Goal: Task Accomplishment & Management: Complete application form

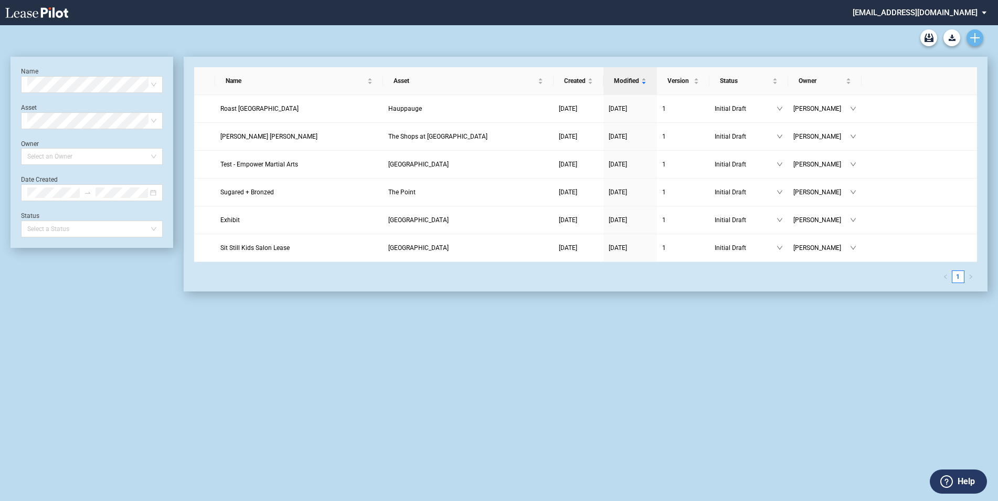
click at [974, 38] on use "Create new document" at bounding box center [975, 37] width 9 height 9
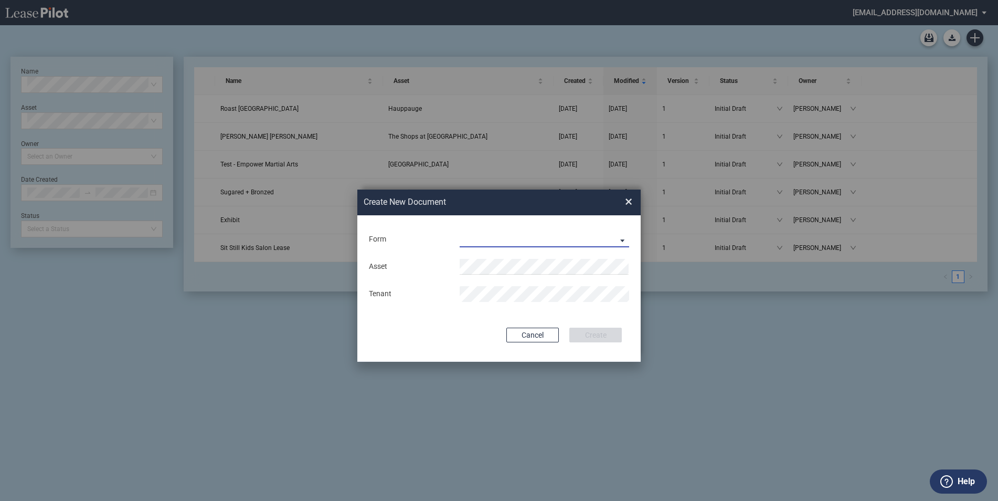
click at [624, 240] on md-select "Long Retail Lease Long Retail Lease Santana Row Long Retail Lease Hoboken Long …" at bounding box center [545, 239] width 170 height 16
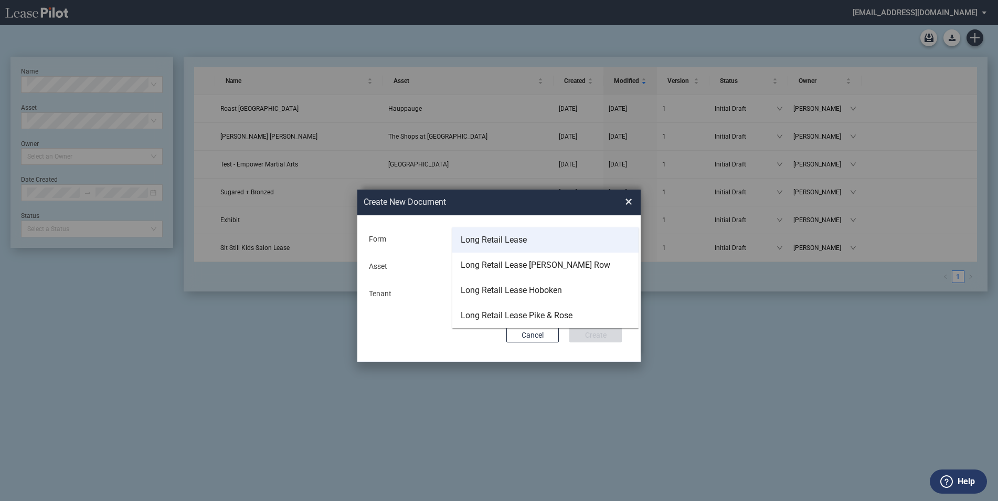
click at [502, 238] on div "Long Retail Lease" at bounding box center [494, 240] width 66 height 12
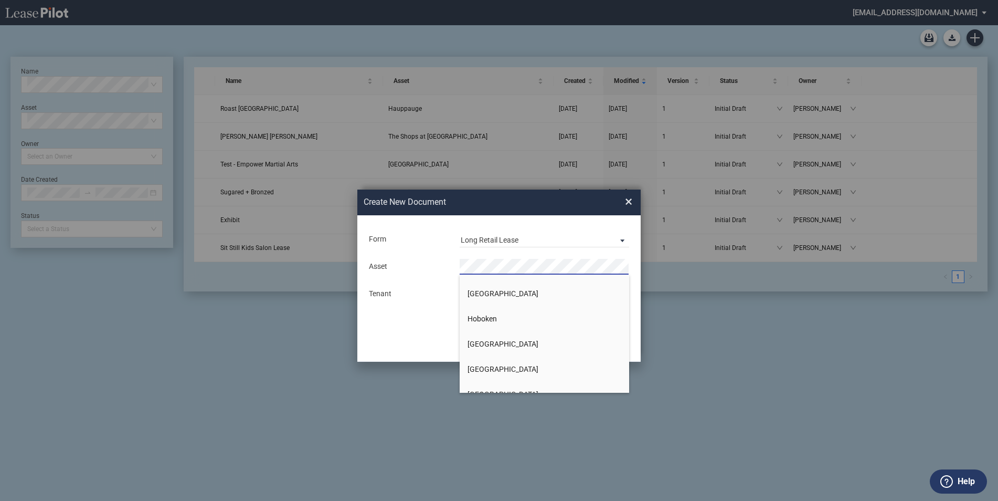
scroll to position [1785, 0]
click at [517, 312] on span "[GEOGRAPHIC_DATA]" at bounding box center [503, 316] width 71 height 8
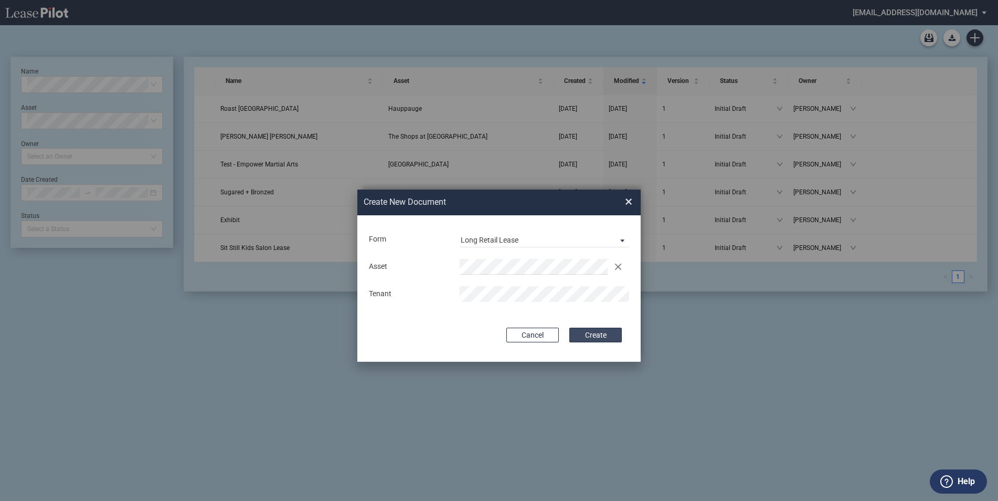
click at [595, 334] on button "Create" at bounding box center [596, 335] width 52 height 15
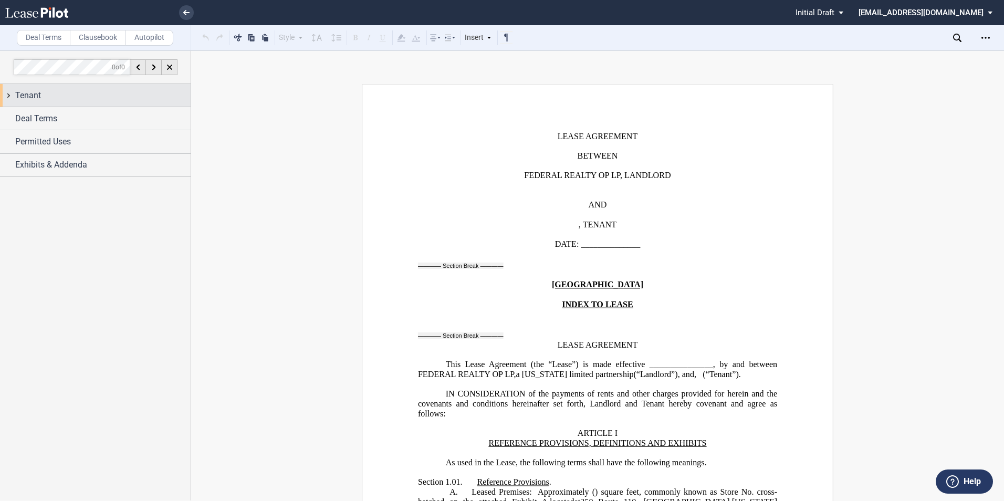
click at [9, 95] on div "Tenant" at bounding box center [95, 95] width 191 height 23
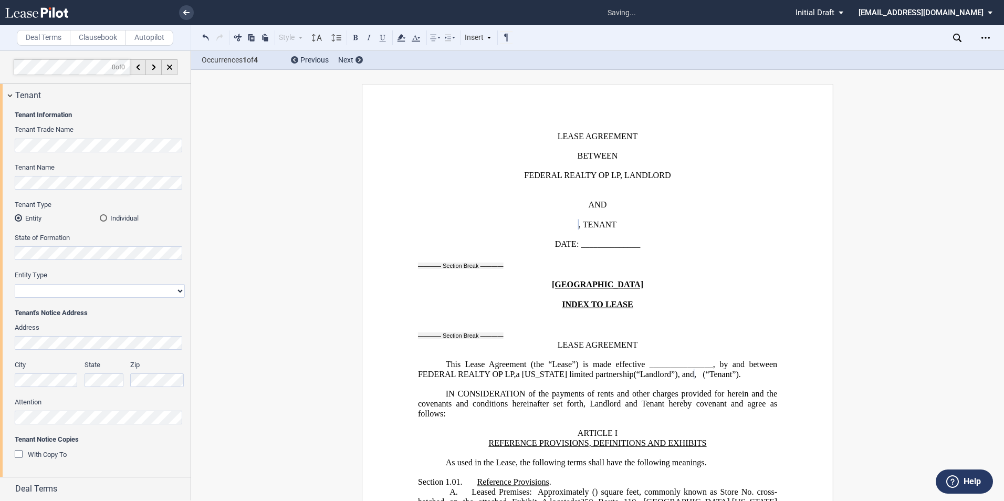
click at [176, 291] on select "Corporation Limited Liability Company General Partnership Limited Partnership O…" at bounding box center [100, 291] width 170 height 14
select select "limited liability company"
click at [15, 284] on select "Corporation Limited Liability Company General Partnership Limited Partnership O…" at bounding box center [100, 291] width 170 height 14
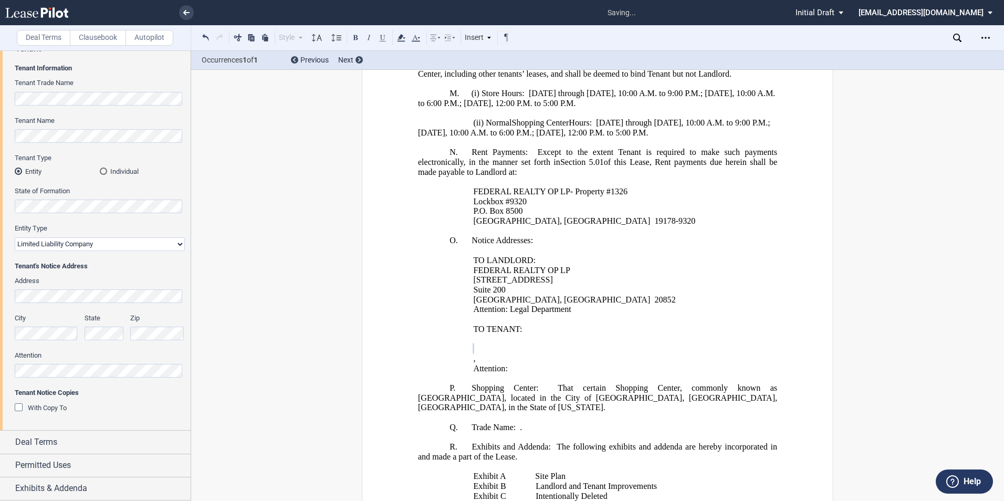
scroll to position [858, 0]
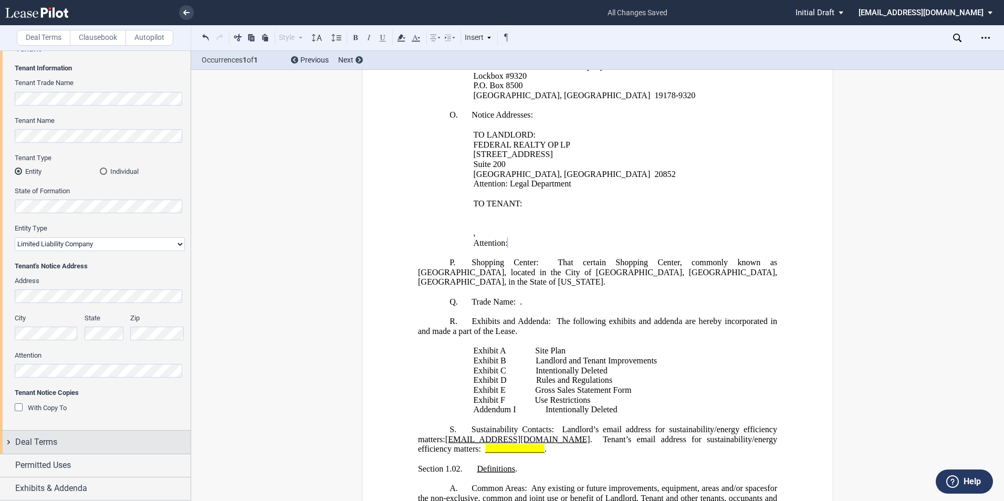
click at [8, 442] on div "Deal Terms" at bounding box center [95, 441] width 191 height 23
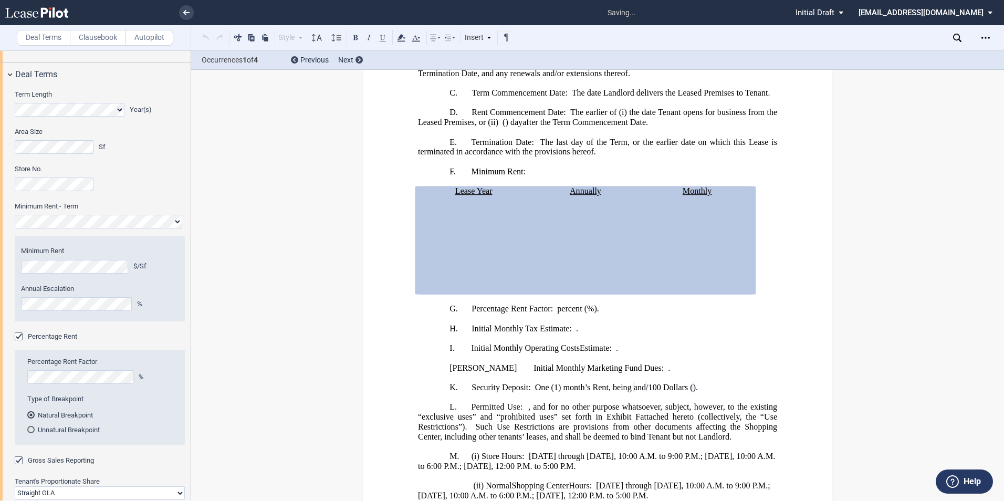
scroll to position [471, 0]
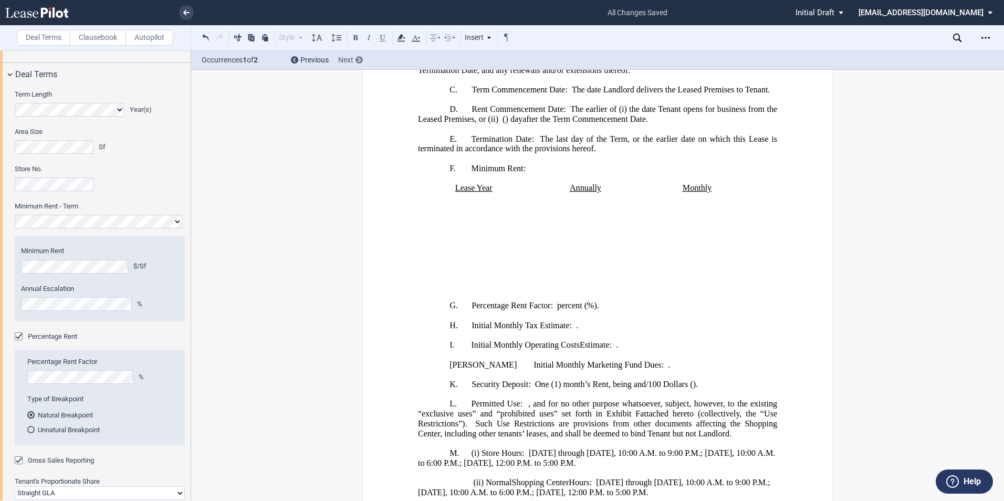
click at [356, 58] on div at bounding box center [358, 59] width 7 height 7
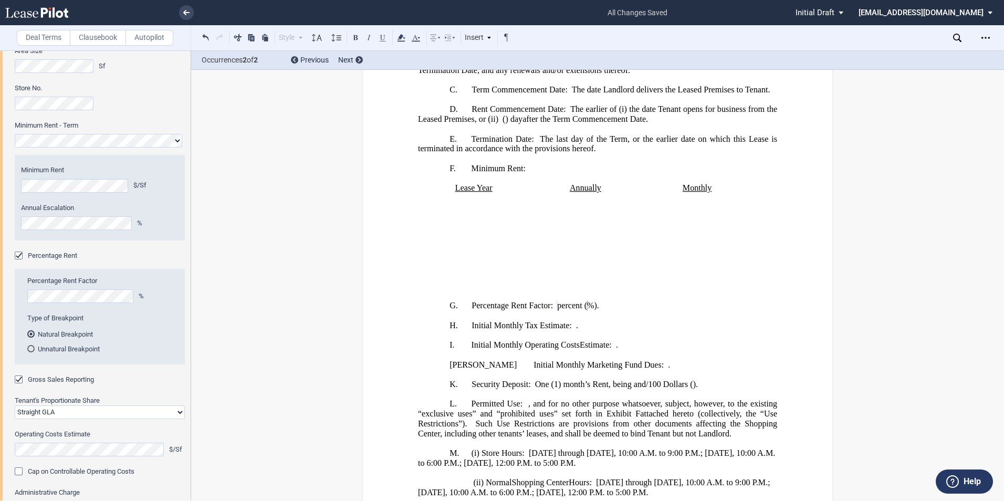
scroll to position [519, 0]
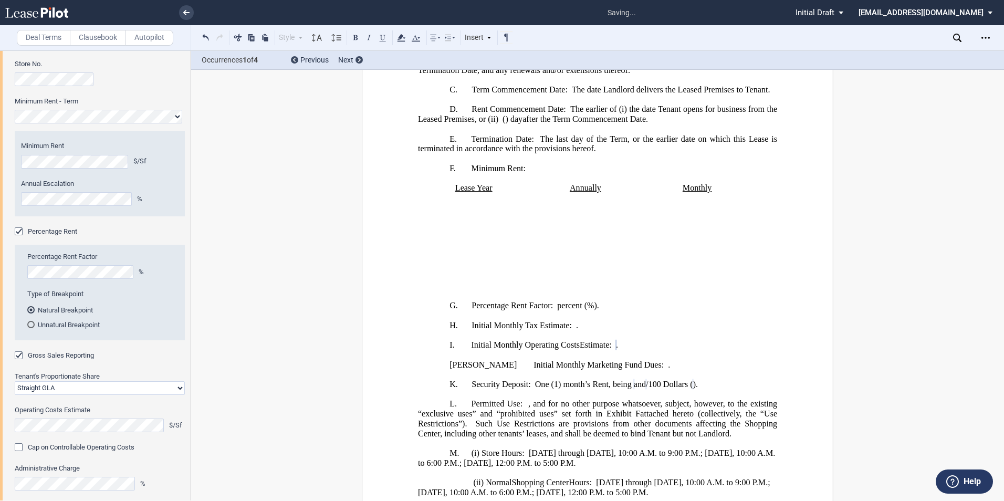
click at [18, 447] on div "Cap on Controllable Operating Costs" at bounding box center [20, 448] width 10 height 10
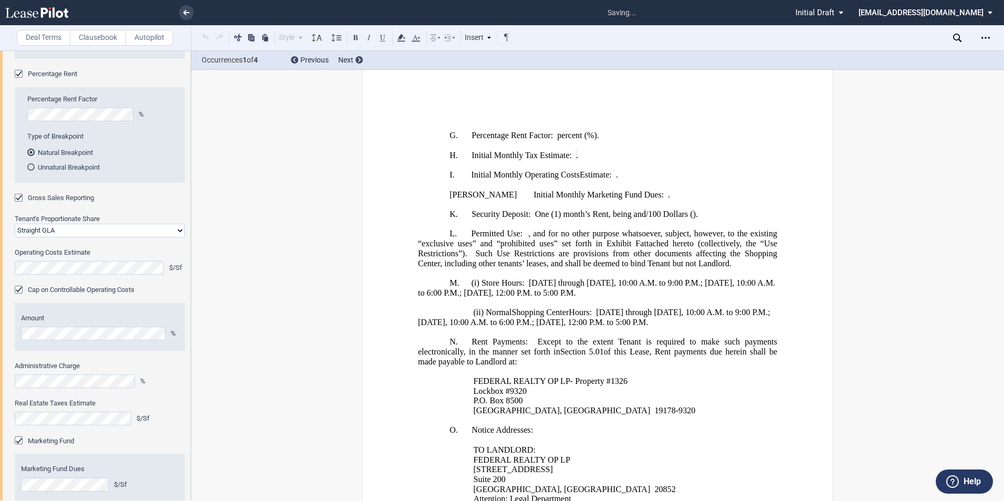
scroll to position [563, 0]
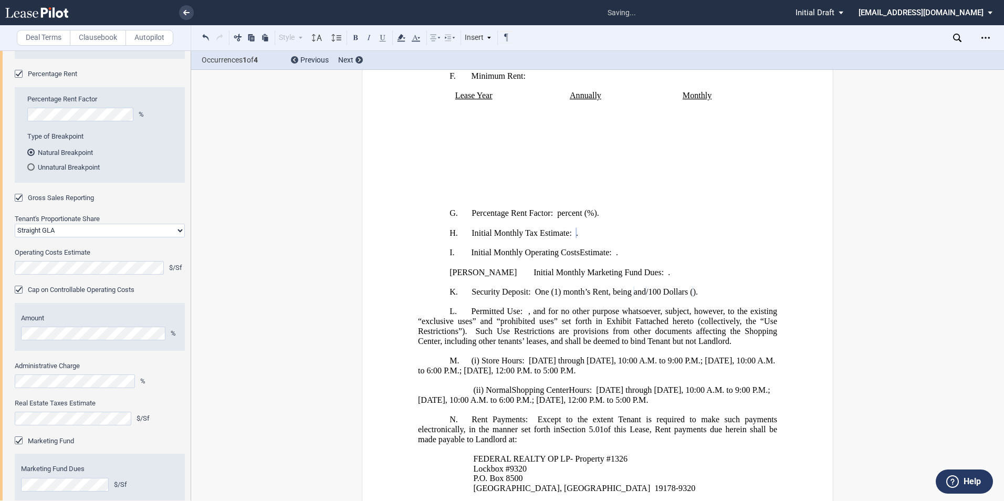
click at [19, 440] on div "Marketing Fund" at bounding box center [20, 441] width 10 height 10
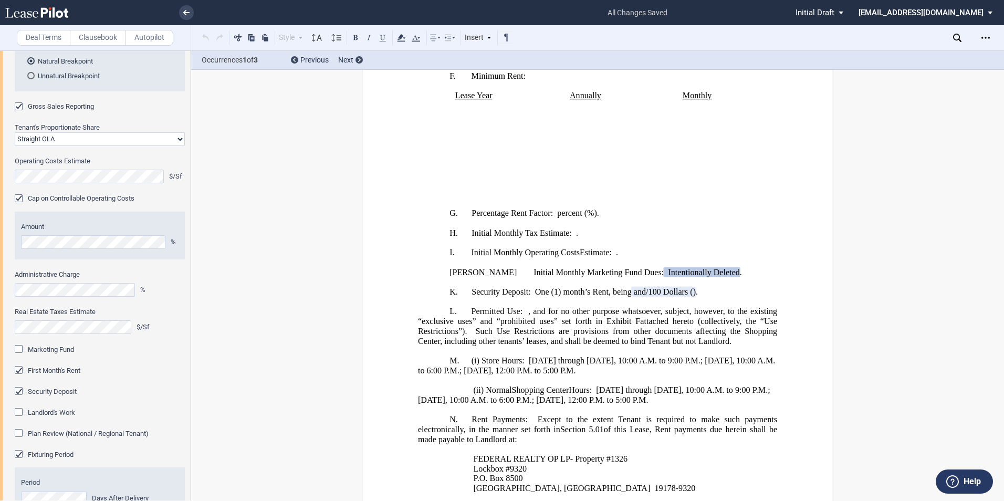
scroll to position [782, 0]
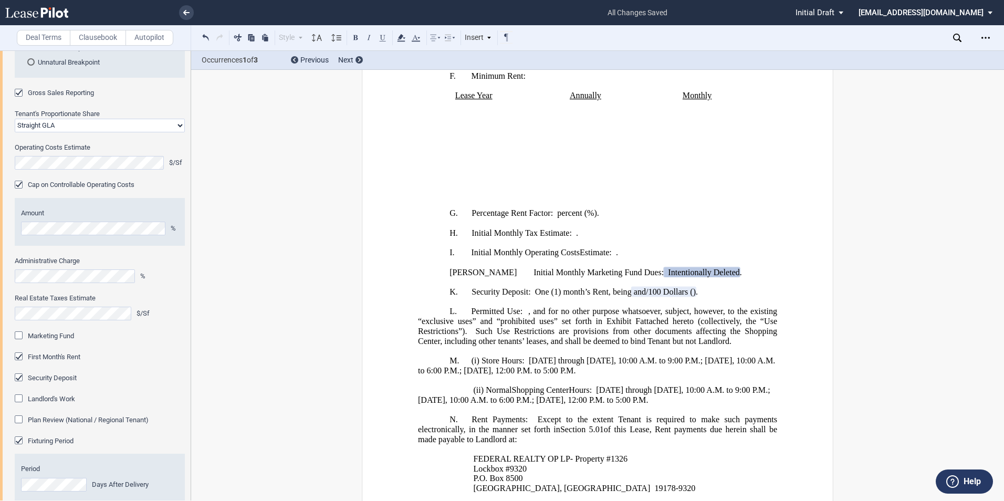
click at [18, 397] on div "Landlord's Work" at bounding box center [20, 399] width 10 height 10
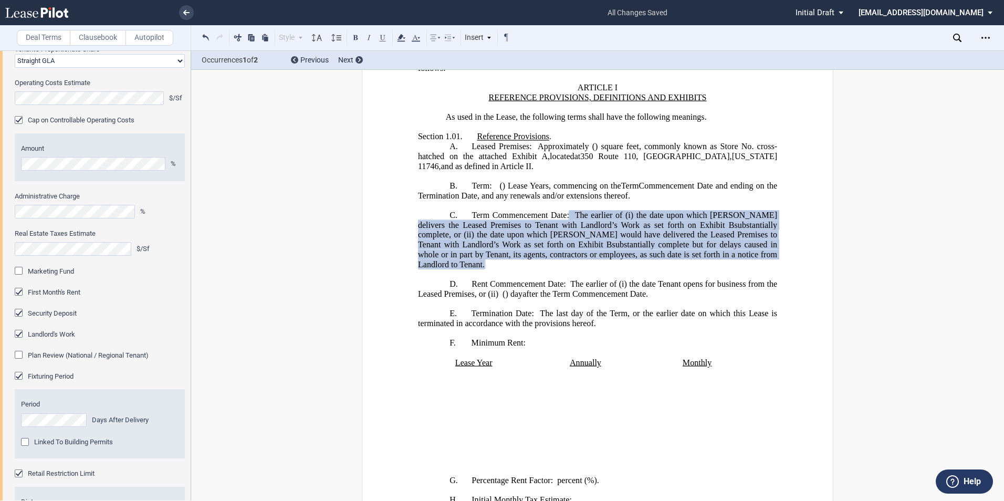
scroll to position [887, 0]
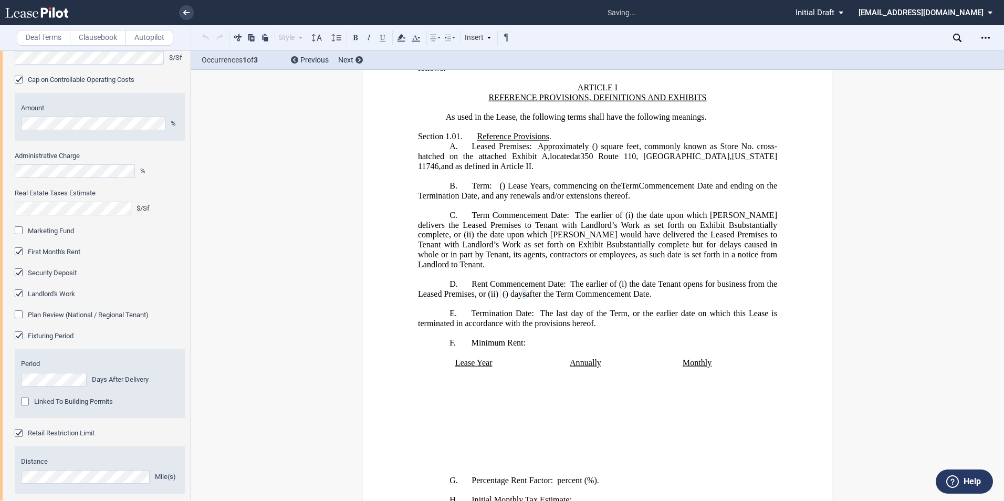
click at [24, 402] on div "Linked To Building Permits" at bounding box center [26, 402] width 10 height 10
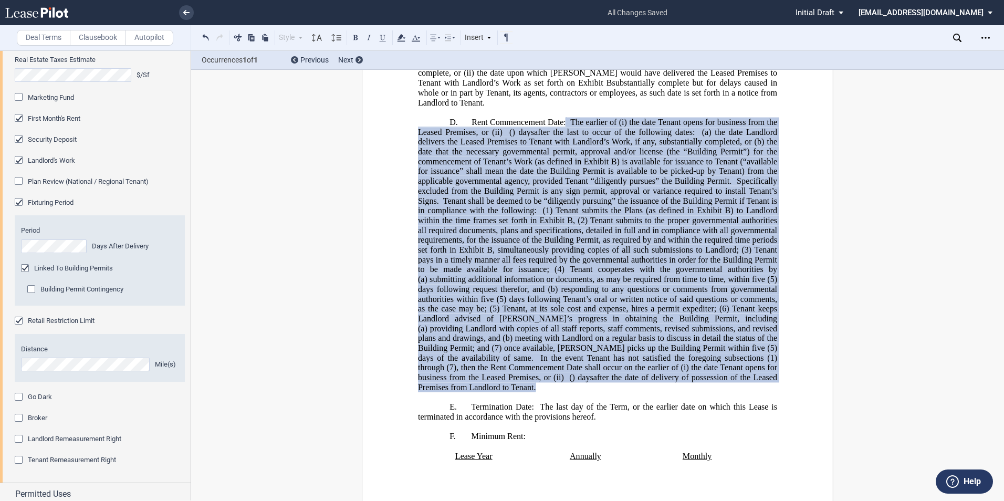
scroll to position [1044, 0]
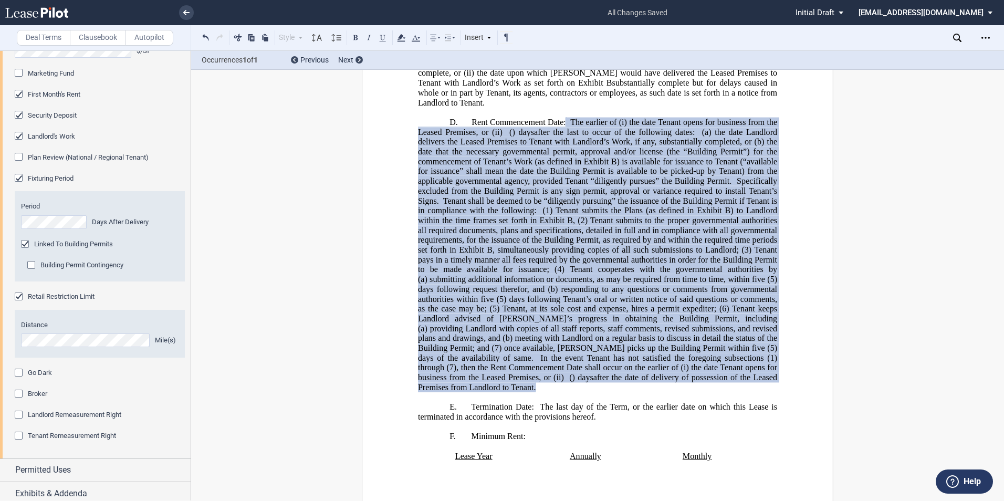
click at [17, 393] on div "Broker" at bounding box center [20, 394] width 10 height 10
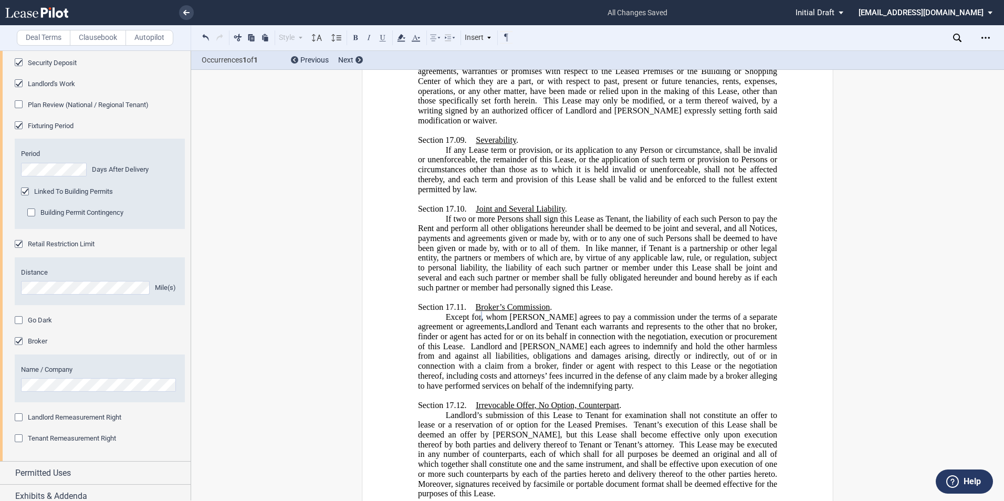
scroll to position [1104, 0]
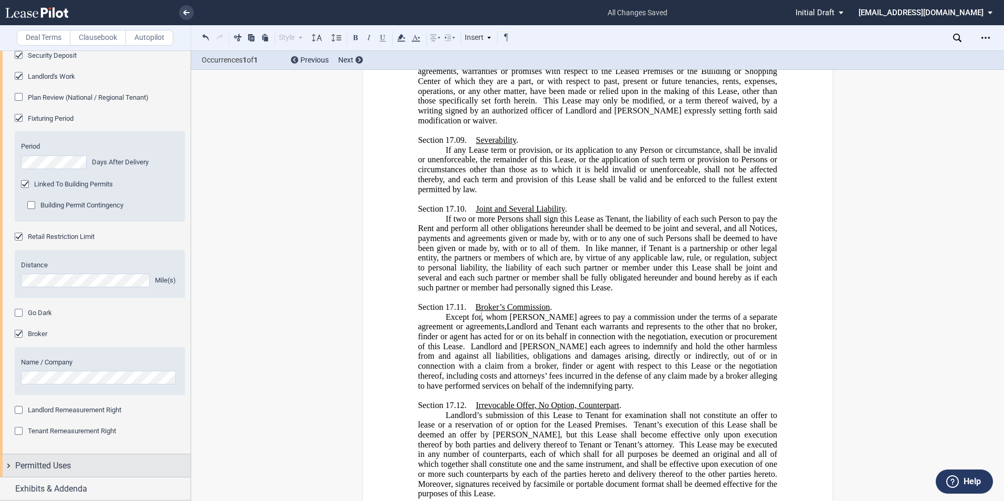
click at [6, 465] on div "Permitted Uses" at bounding box center [95, 465] width 191 height 23
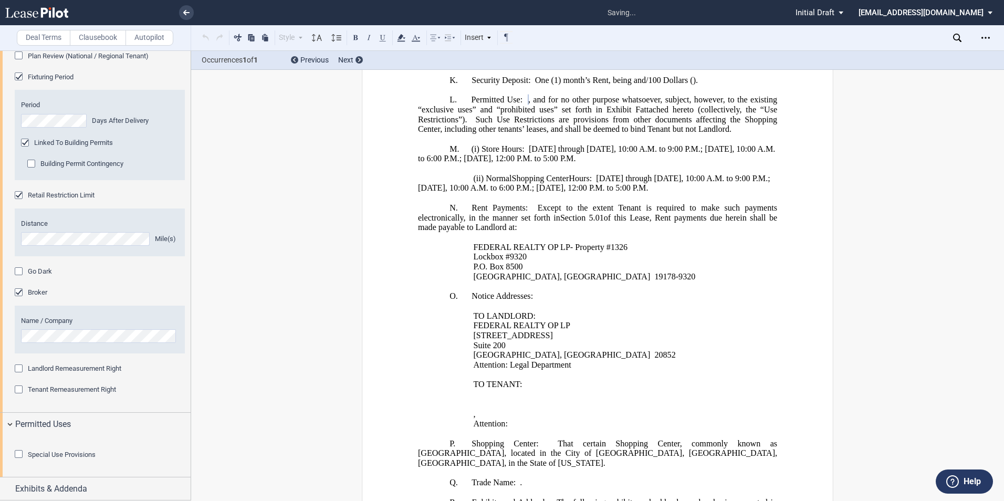
scroll to position [986, 0]
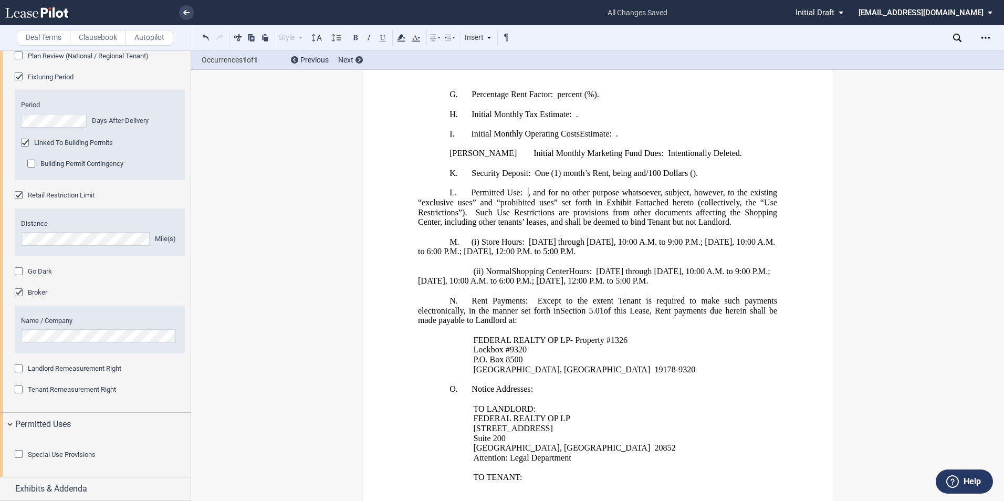
click at [20, 453] on div "Special Use Provisions" at bounding box center [20, 455] width 10 height 10
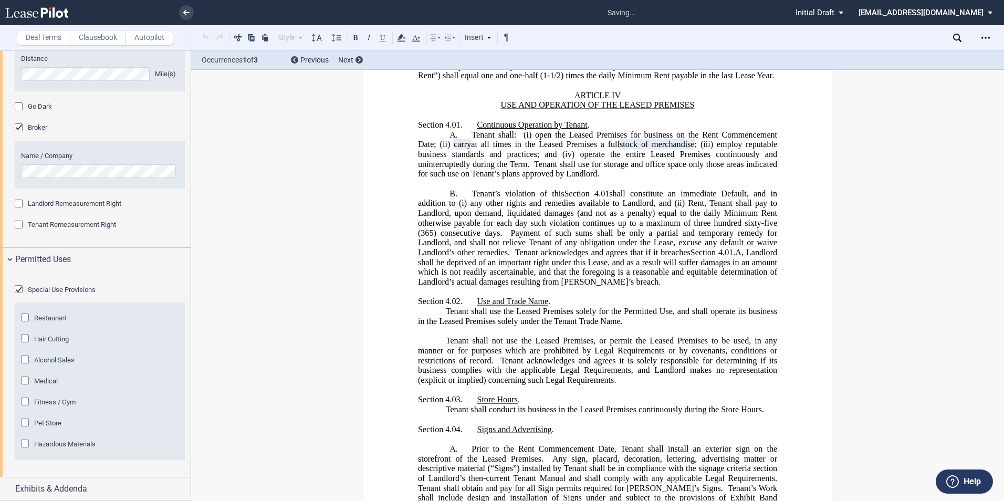
scroll to position [1361, 0]
click at [25, 344] on div "Hair Cutting" at bounding box center [26, 339] width 10 height 10
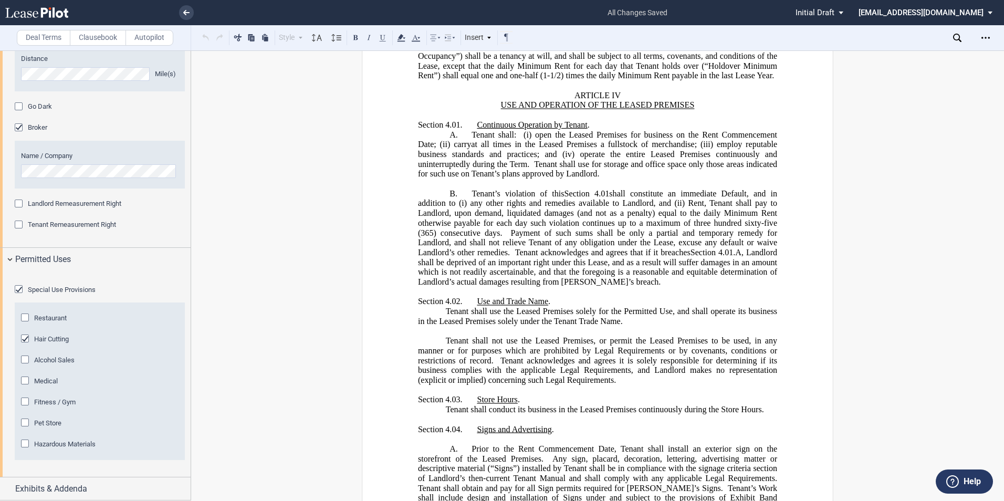
click at [27, 366] on div "Alcohol Sales" at bounding box center [26, 360] width 10 height 10
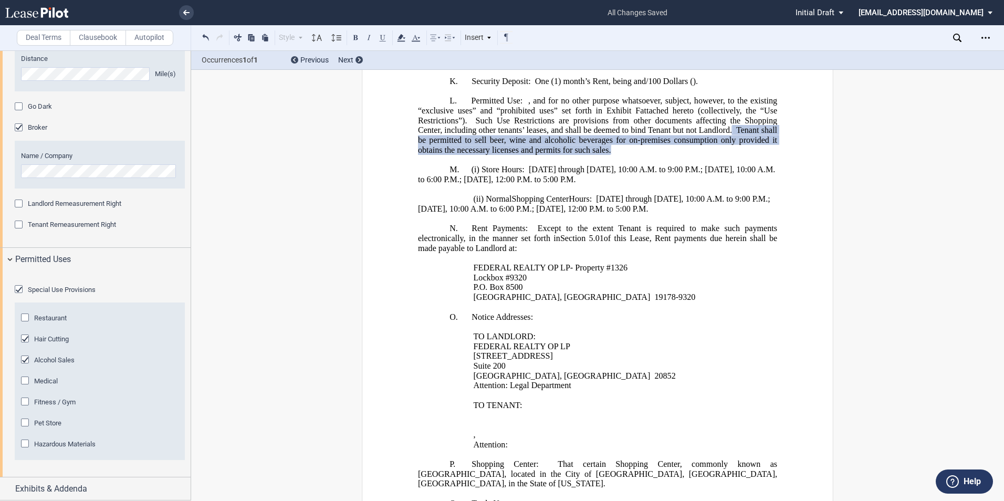
scroll to position [1368, 0]
click at [7, 488] on div "Exhibits & Addenda" at bounding box center [95, 488] width 191 height 23
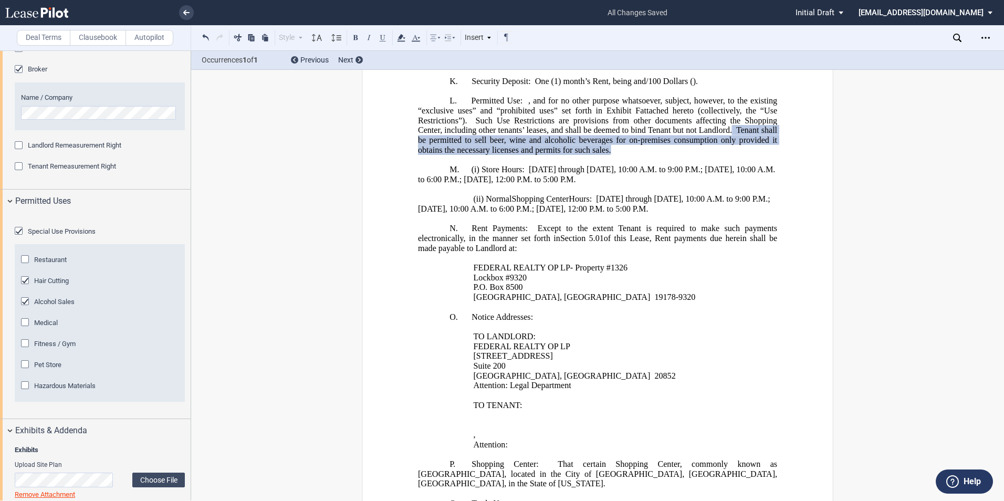
scroll to position [1578, 0]
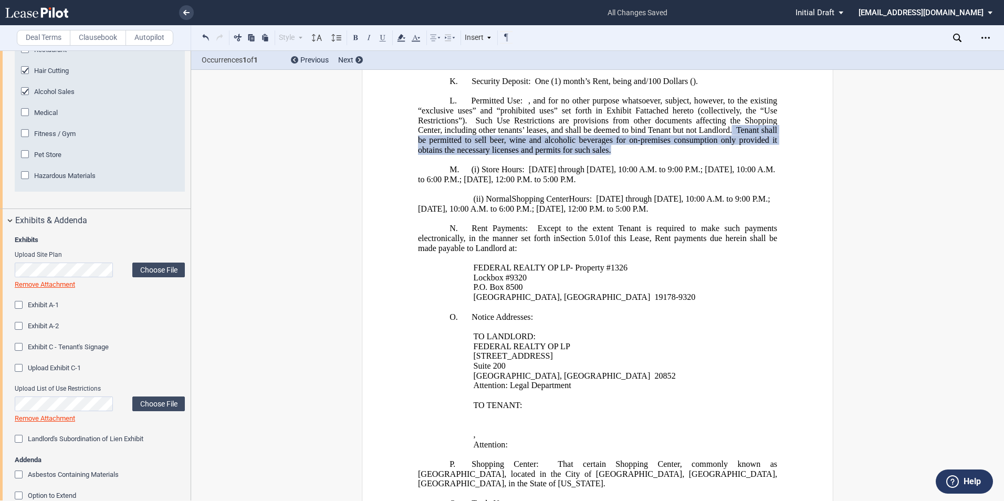
click at [19, 353] on div "Exhibit C - Tenant's Signage" at bounding box center [20, 348] width 10 height 10
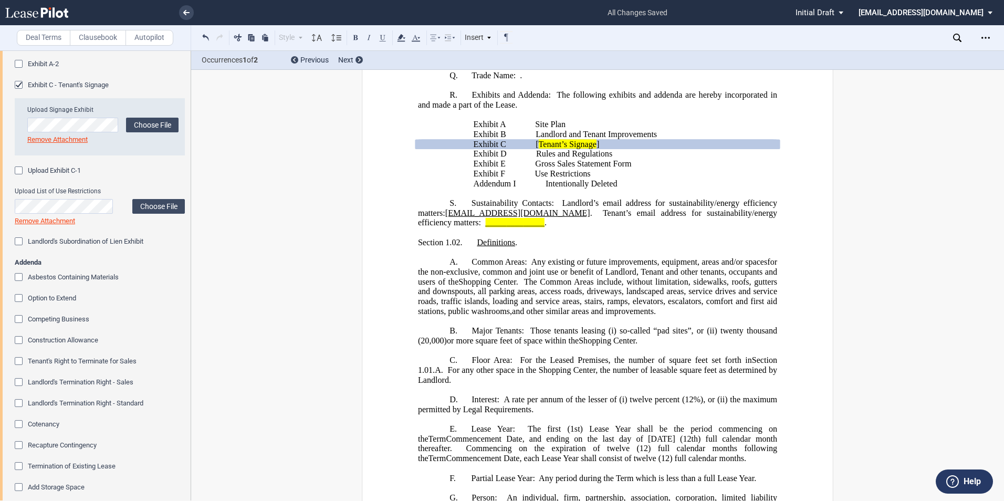
scroll to position [1841, 0]
click at [19, 283] on div "Asbestos Containing Materials" at bounding box center [20, 277] width 10 height 10
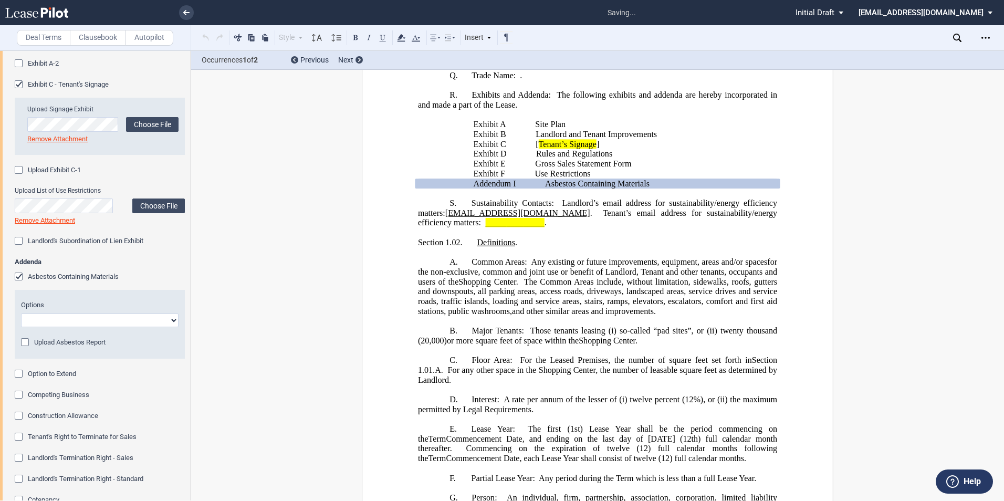
click at [170, 327] on select "Abatement Completed Landlord Will Perform Survey No Survey Required Asbestos Pr…" at bounding box center [99, 320] width 157 height 14
select select "no survey"
click at [21, 327] on select "Abatement Completed Landlord Will Perform Survey No Survey Required Asbestos Pr…" at bounding box center [99, 320] width 157 height 14
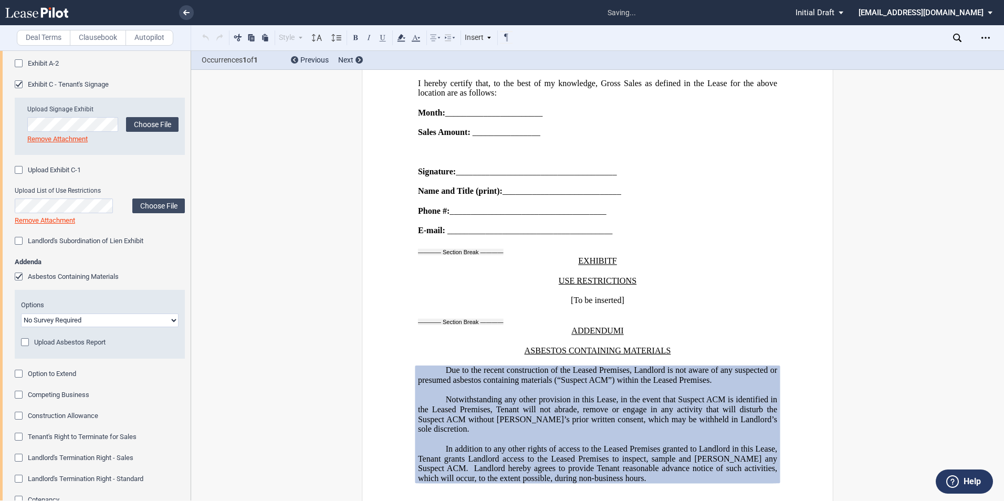
scroll to position [19286, 0]
click at [20, 380] on div "Option to Extend" at bounding box center [20, 375] width 10 height 10
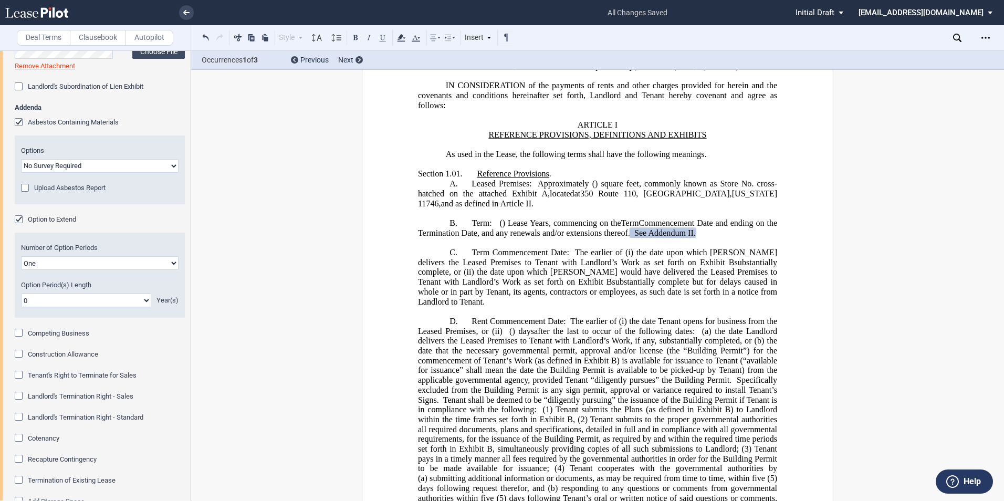
scroll to position [2051, 0]
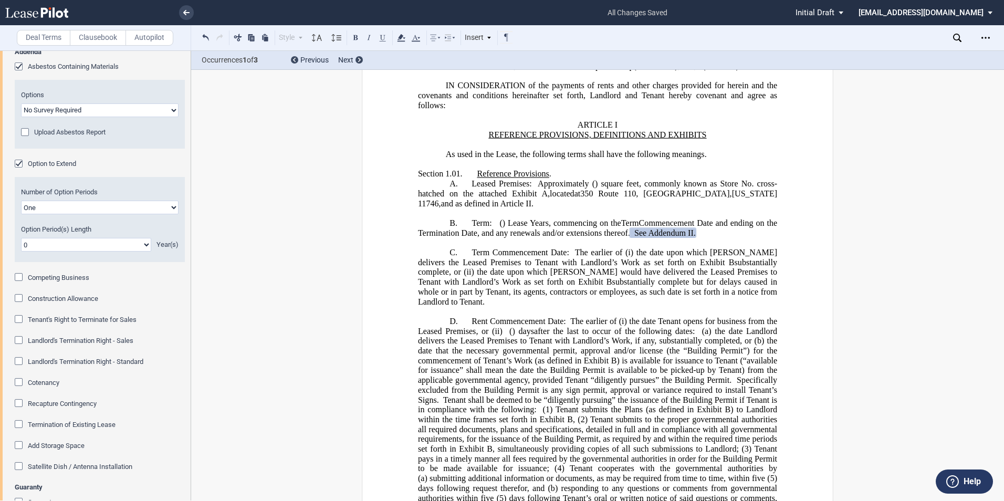
click at [141, 251] on select "0 1 2 3 4 5 6 7 8 9 10 11 12 13 14 15 16 17 18 19 20" at bounding box center [86, 245] width 130 height 14
select select "number:5"
click at [21, 251] on select "0 1 2 3 4 5 6 7 8 9 10 11 12 13 14 15 16 17 18 19 20" at bounding box center [86, 245] width 130 height 14
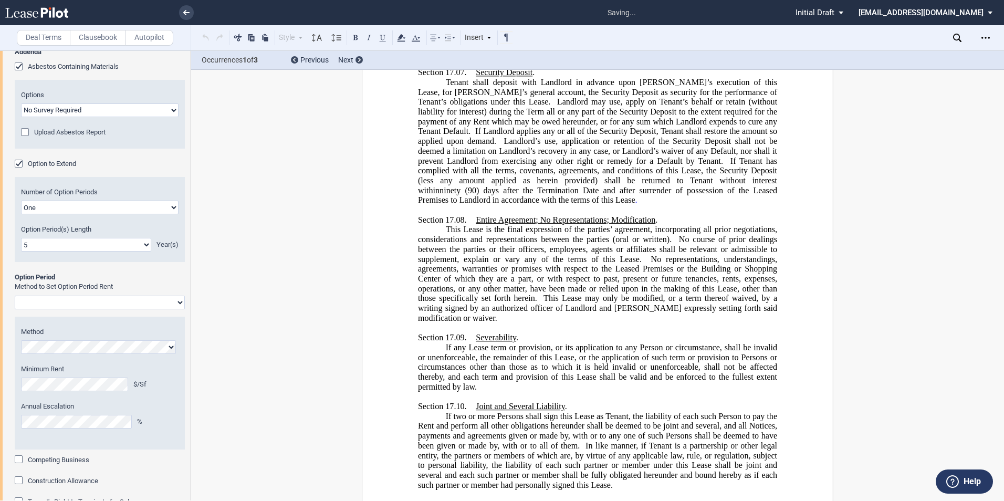
scroll to position [19582, 0]
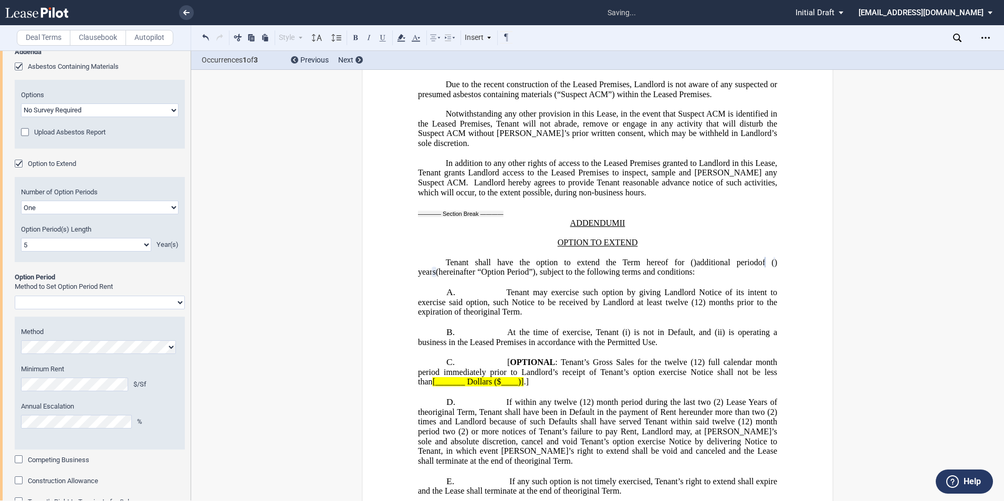
click at [178, 309] on select "Rent Set at Fair Rental Value - Standard Three Broker Method Baseball Arbitrati…" at bounding box center [100, 303] width 170 height 14
click at [15, 309] on select "Rent Set at Fair Rental Value - Standard Three Broker Method Baseball Arbitrati…" at bounding box center [100, 303] width 170 height 14
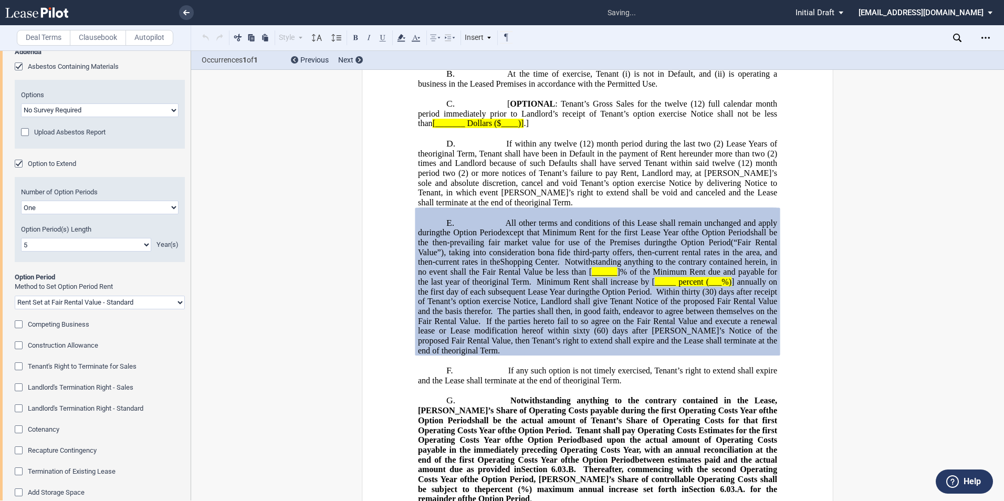
scroll to position [19853, 0]
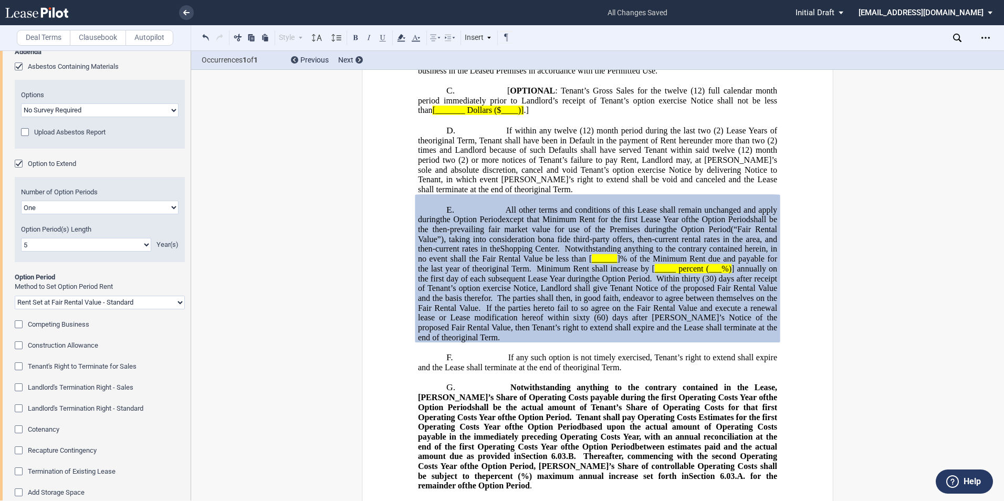
click at [178, 309] on select "Rent Set at Fair Rental Value - Standard Three Broker Method Baseball Arbitrati…" at bounding box center [100, 303] width 170 height 14
select select "fixed"
click at [15, 309] on select "Rent Set at Fair Rental Value - Standard Three Broker Method Baseball Arbitrati…" at bounding box center [100, 303] width 170 height 14
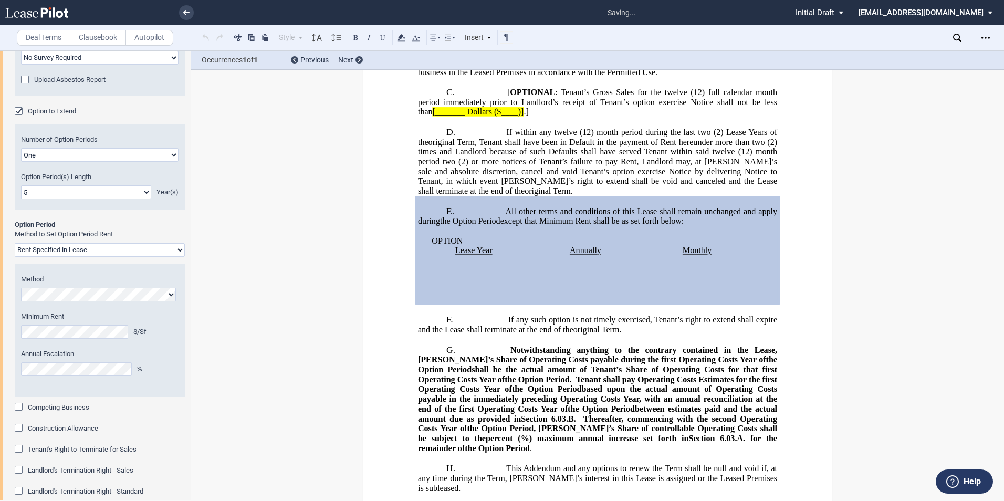
scroll to position [2177, 0]
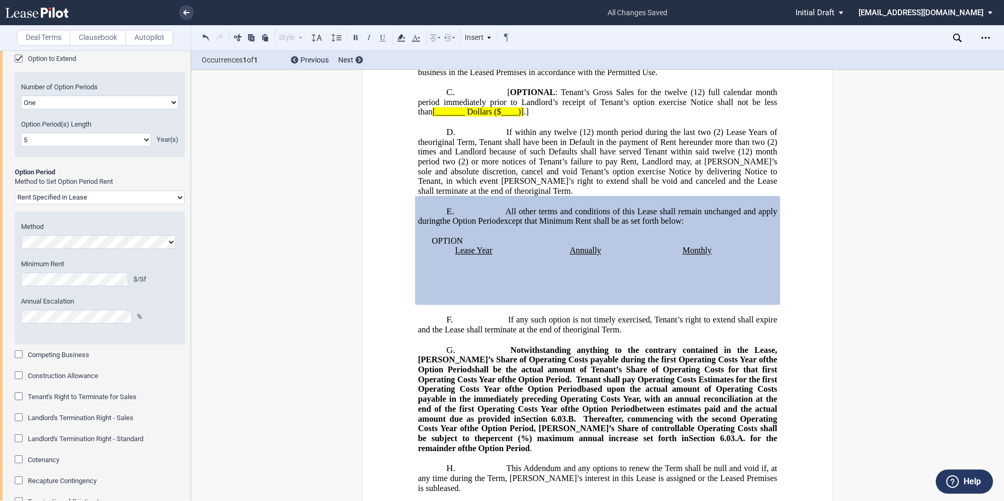
click at [15, 361] on div "Competing Business" at bounding box center [20, 355] width 10 height 10
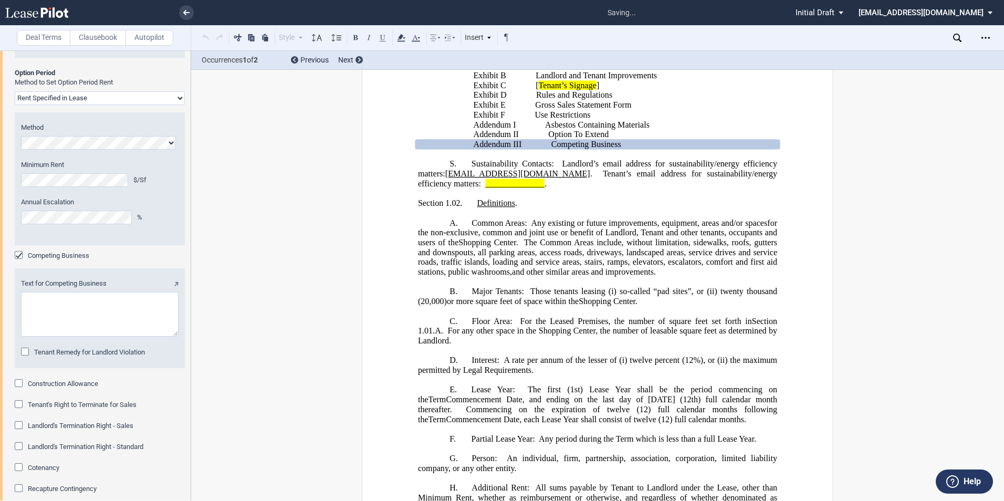
scroll to position [2282, 0]
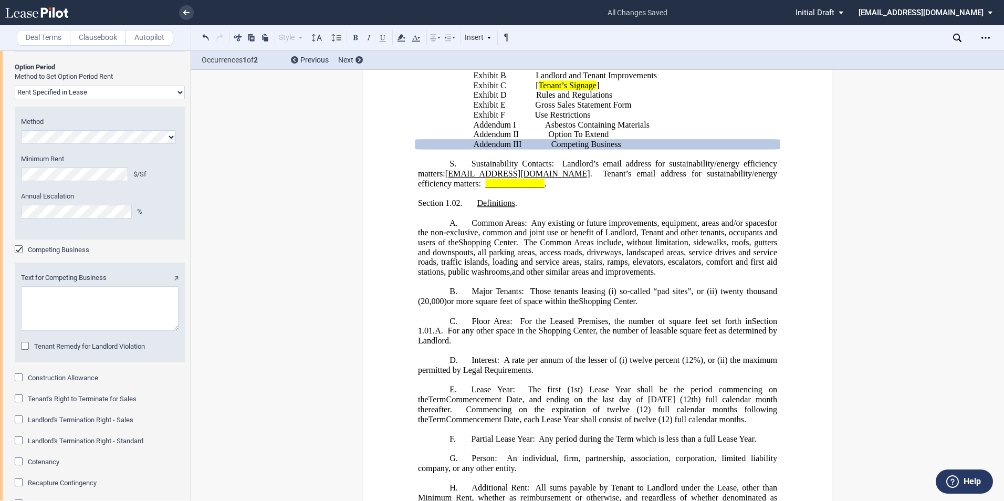
click at [49, 331] on textarea "Text for Competing Business" at bounding box center [99, 308] width 157 height 45
paste textarea "offering men’s nail and men’s haircutting services at a price point of at least…"
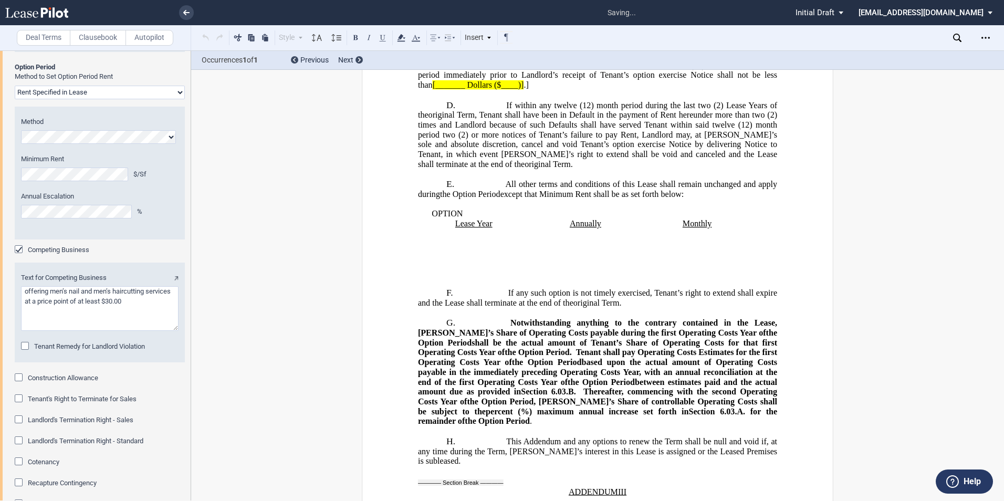
scroll to position [20128, 0]
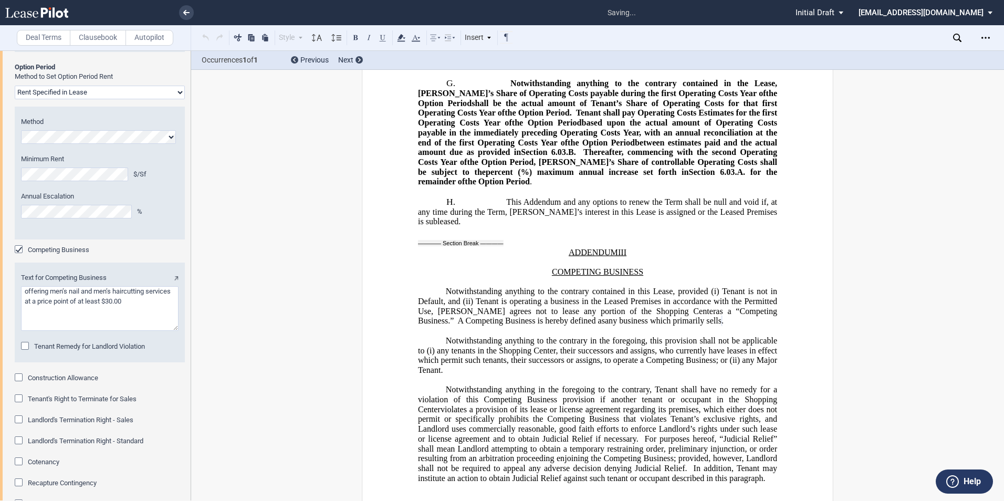
type textarea "offering men’s nail and men’s haircutting services at a price point of at least…"
click at [25, 352] on div "Tenant Remedy for Landlord Violation" at bounding box center [26, 347] width 10 height 10
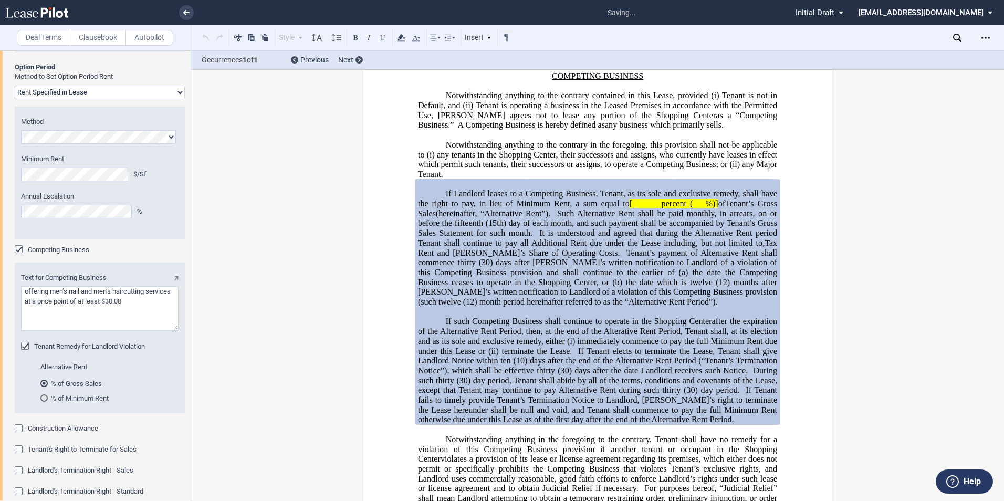
scroll to position [20352, 0]
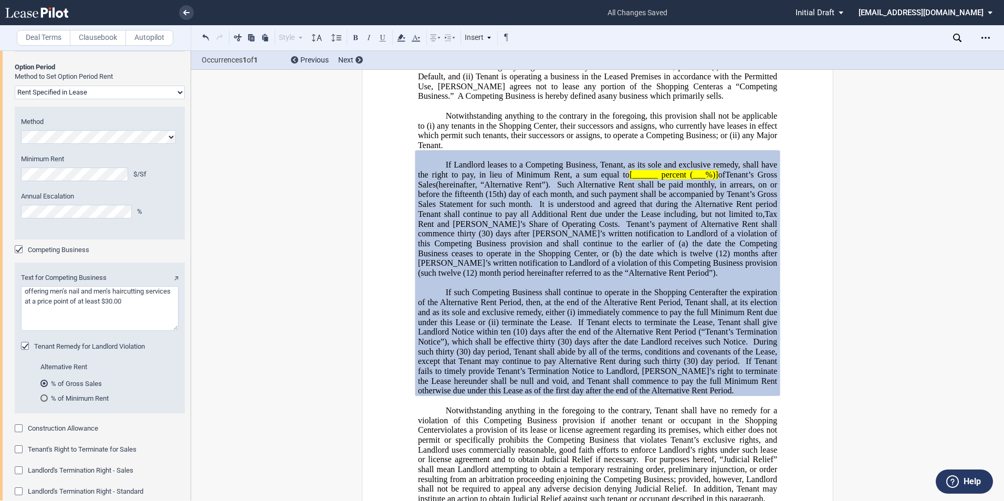
click at [25, 352] on div "Tenant Remedy for Landlord Violation" at bounding box center [26, 347] width 10 height 10
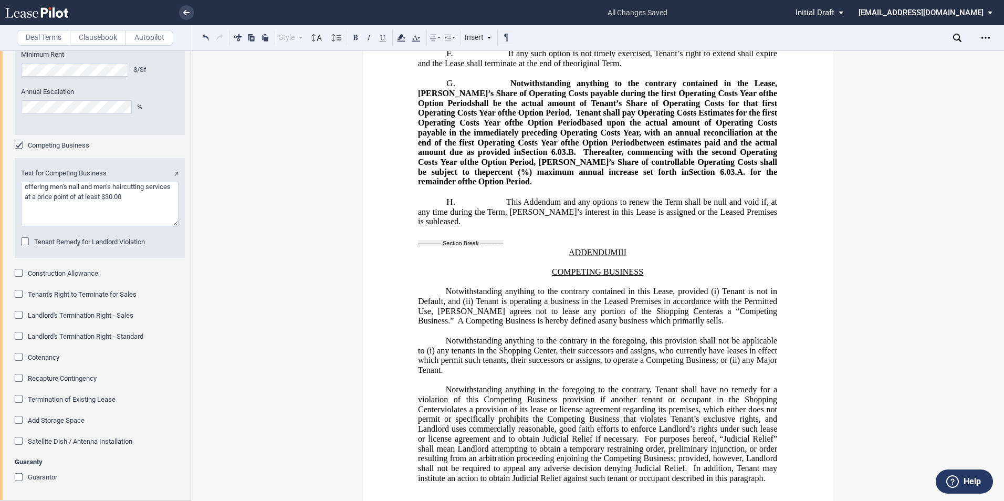
scroll to position [2444, 0]
click at [19, 477] on div "Guarantor" at bounding box center [20, 478] width 10 height 10
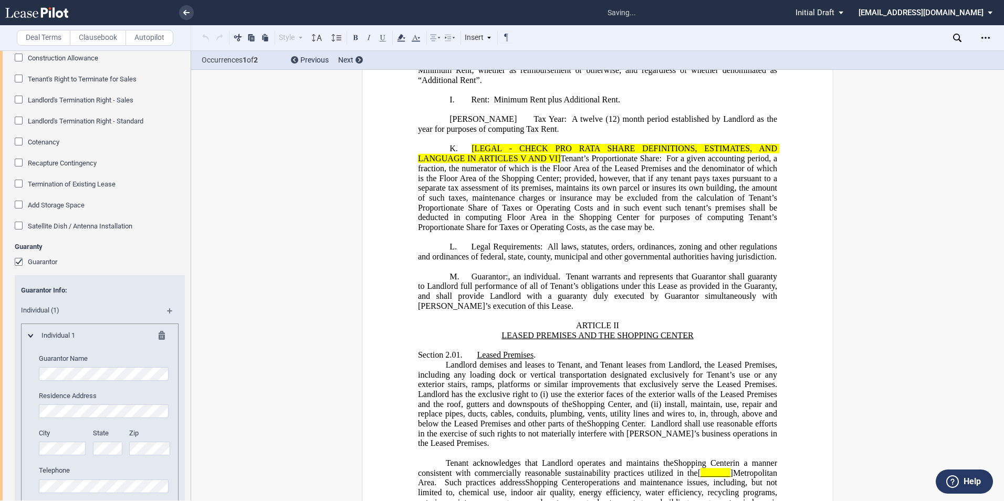
scroll to position [2134, 0]
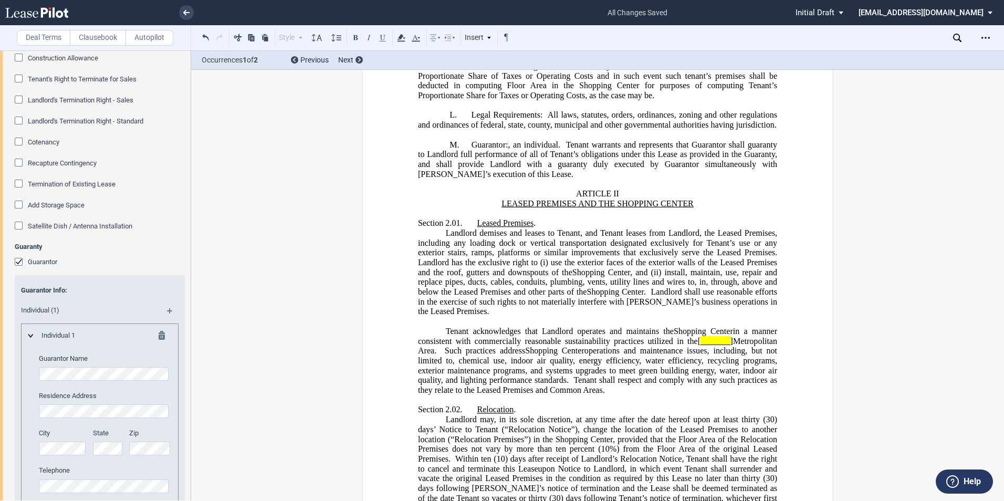
click at [169, 321] on md-icon at bounding box center [174, 314] width 14 height 13
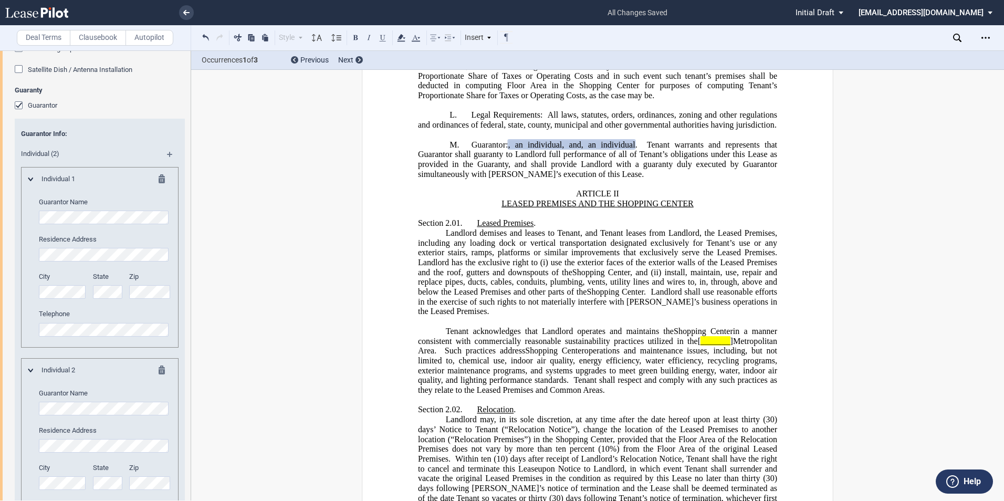
scroll to position [2759, 0]
click at [30, 180] on md-icon at bounding box center [30, 178] width 6 height 4
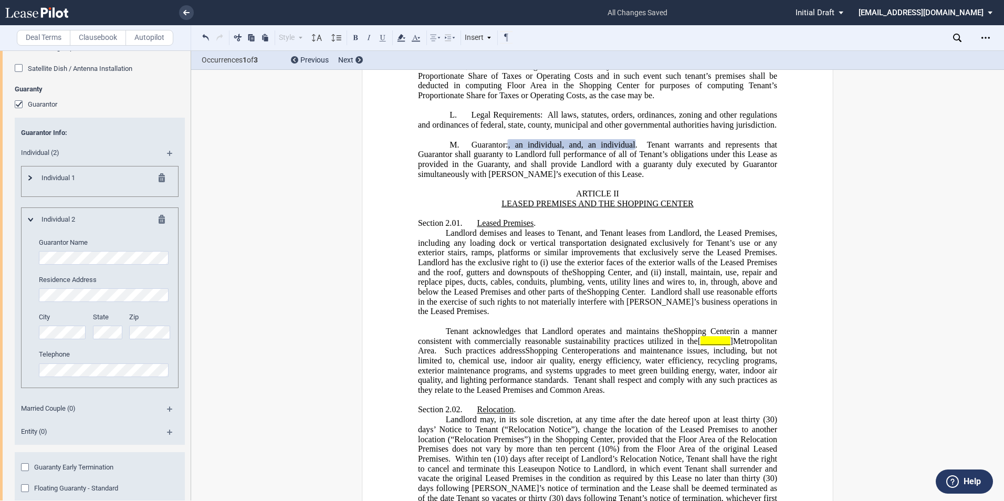
click at [31, 181] on md-icon at bounding box center [30, 178] width 4 height 6
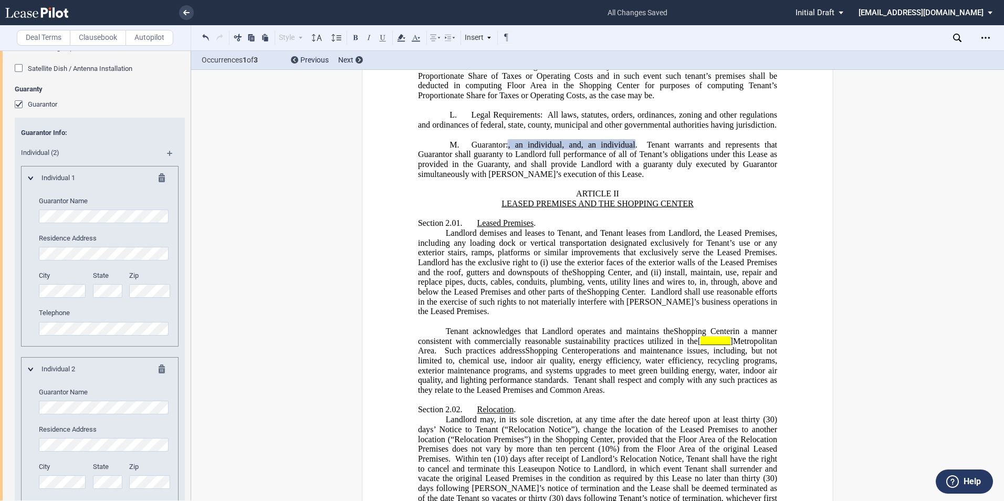
click at [48, 157] on span "Individual (2)" at bounding box center [86, 152] width 142 height 9
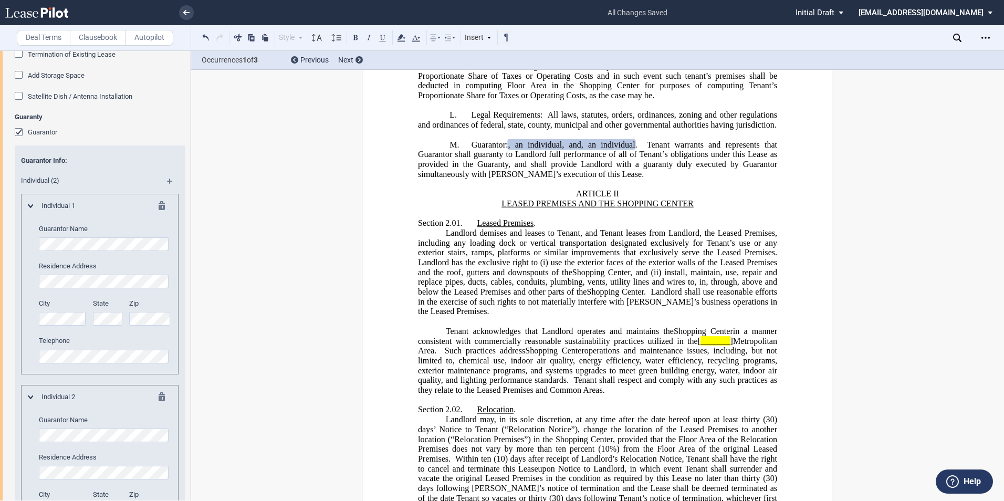
scroll to position [2706, 0]
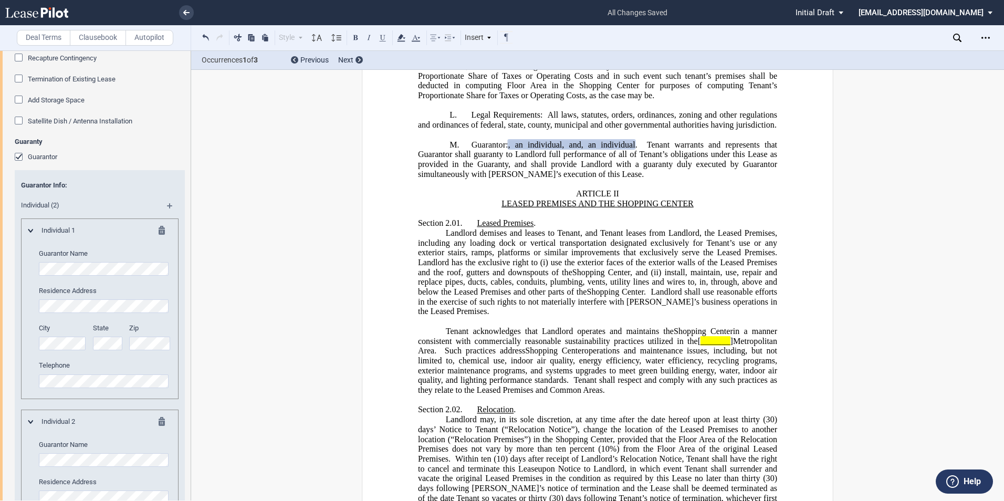
click at [159, 238] on md-icon at bounding box center [165, 232] width 13 height 13
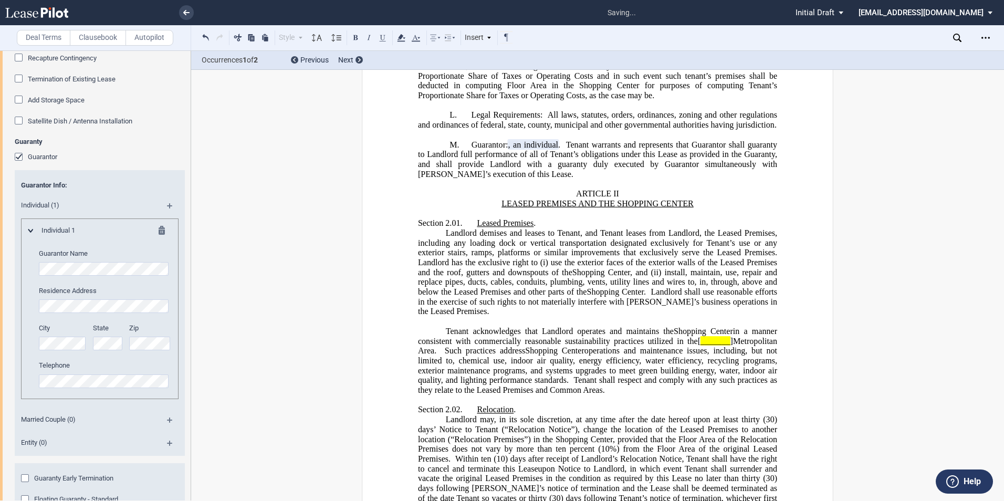
click at [167, 216] on md-icon at bounding box center [174, 209] width 14 height 13
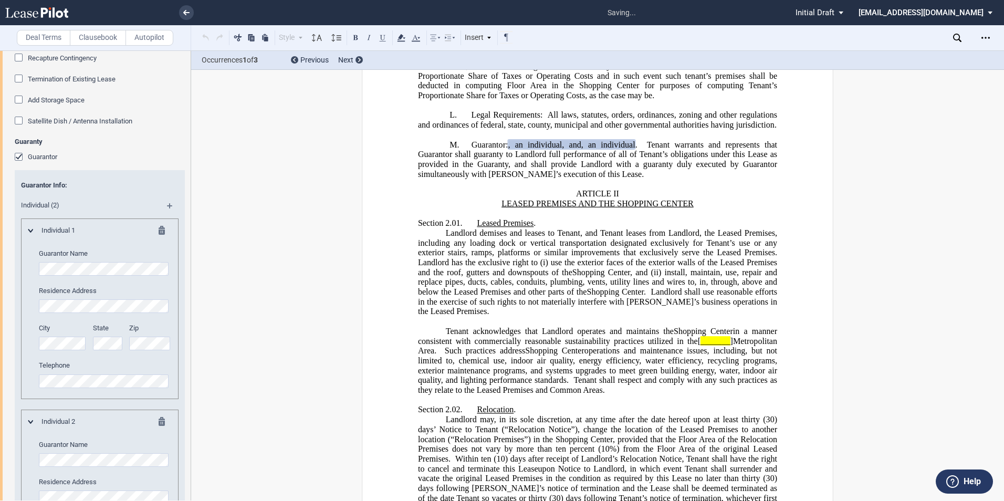
click at [160, 238] on md-icon at bounding box center [165, 232] width 13 height 13
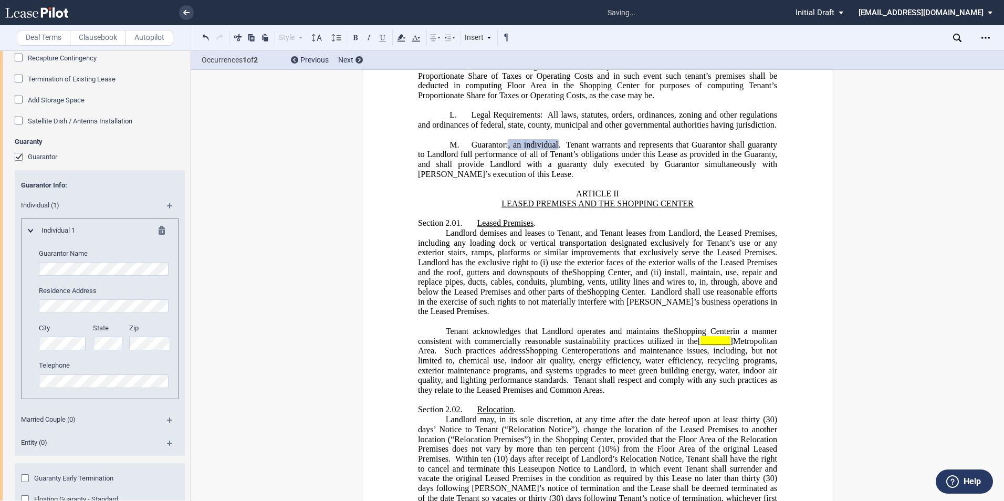
click at [160, 238] on md-icon at bounding box center [165, 232] width 13 height 13
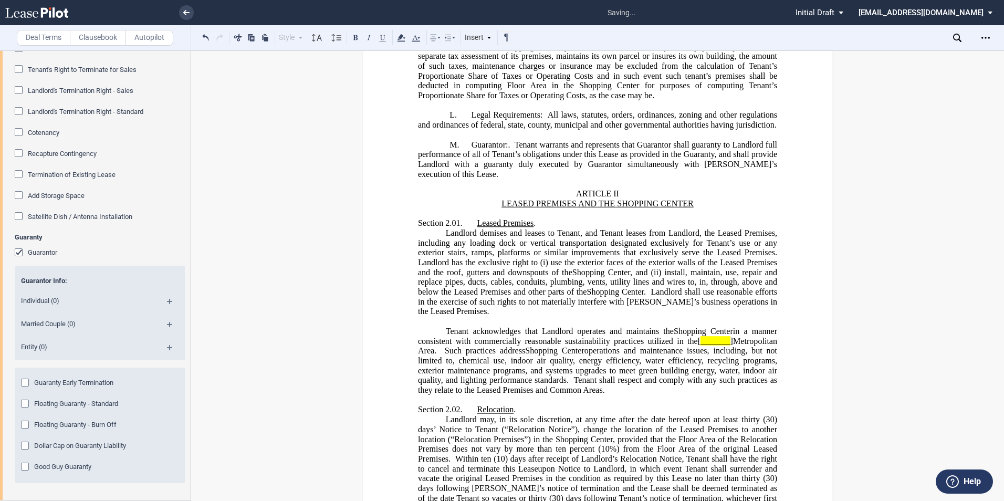
scroll to position [2669, 0]
click at [167, 325] on md-icon at bounding box center [174, 328] width 14 height 13
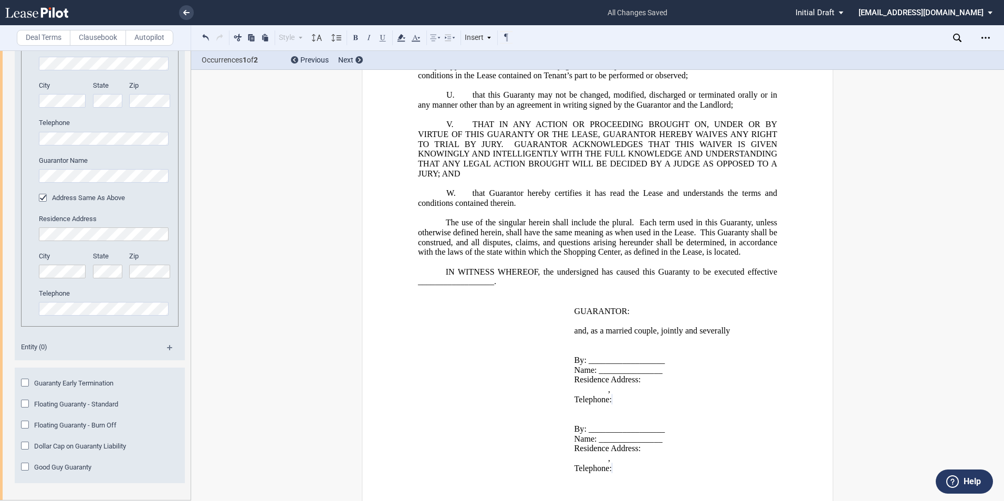
scroll to position [3030, 0]
click at [26, 426] on div "Floating Guaranty - Burn Off" at bounding box center [26, 425] width 10 height 10
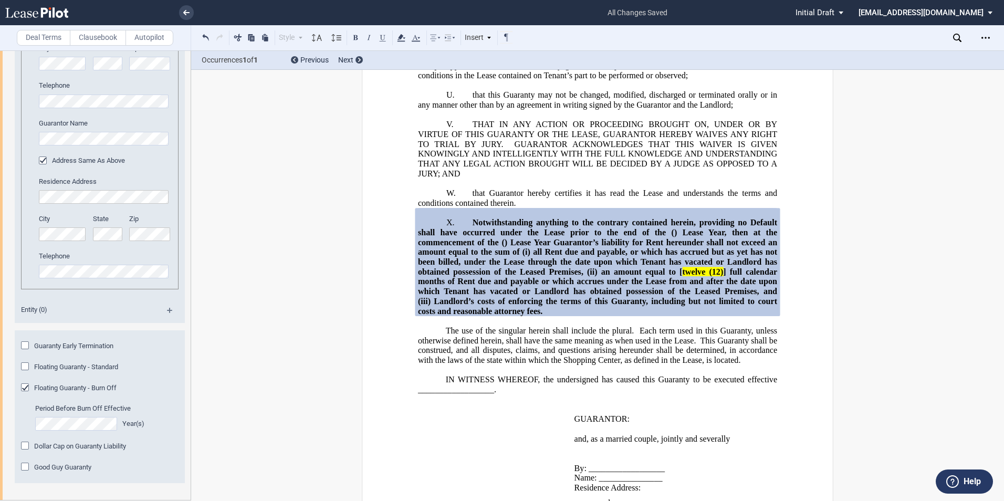
click at [24, 394] on div "Floating Guaranty - Burn Off" at bounding box center [26, 388] width 10 height 10
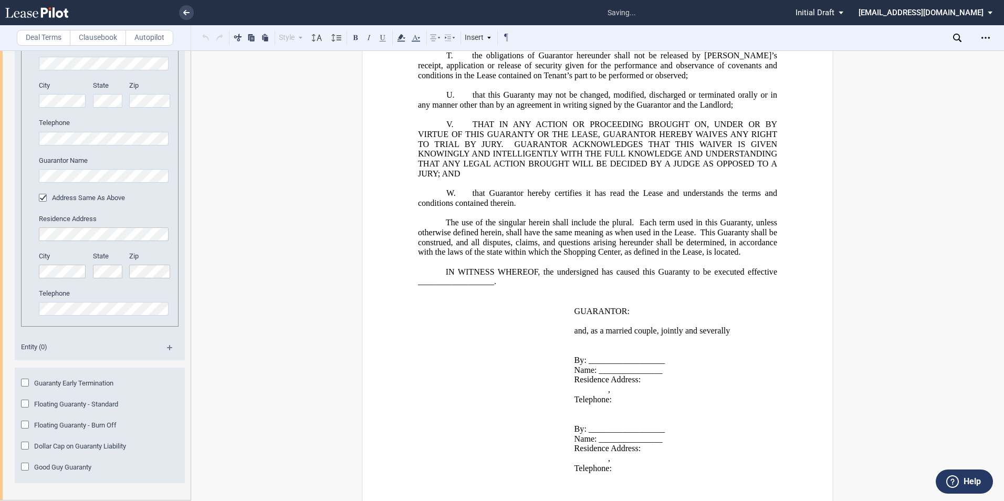
click at [25, 465] on div "Good Guy Guaranty" at bounding box center [26, 467] width 10 height 10
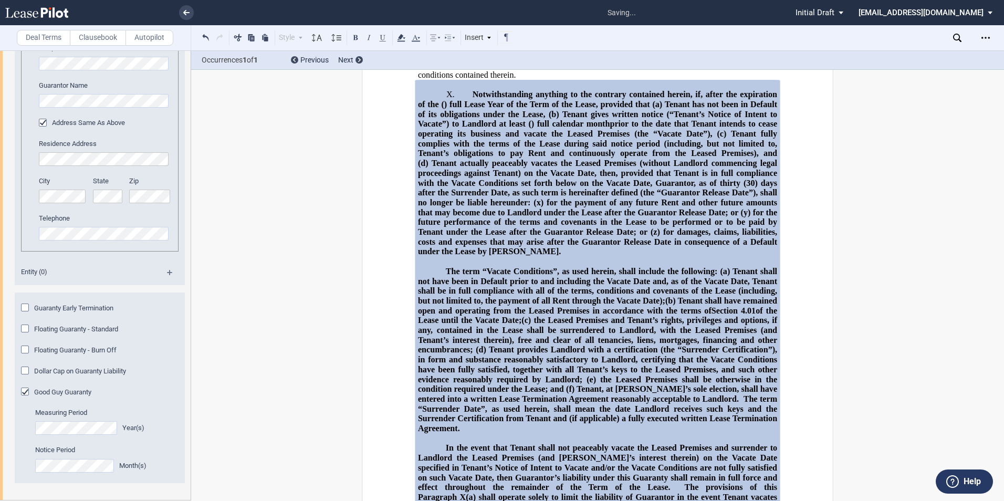
scroll to position [3105, 0]
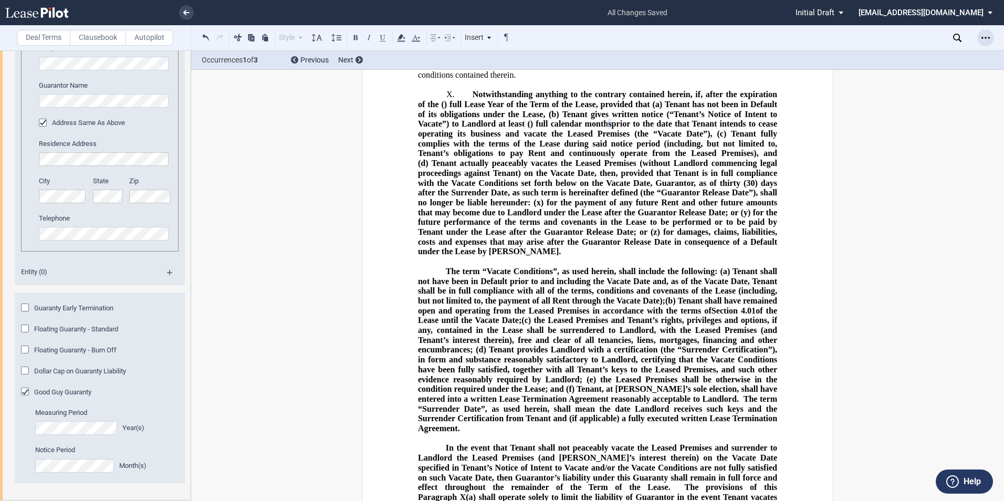
click at [983, 38] on icon "Open Lease options menu" at bounding box center [985, 38] width 8 height 8
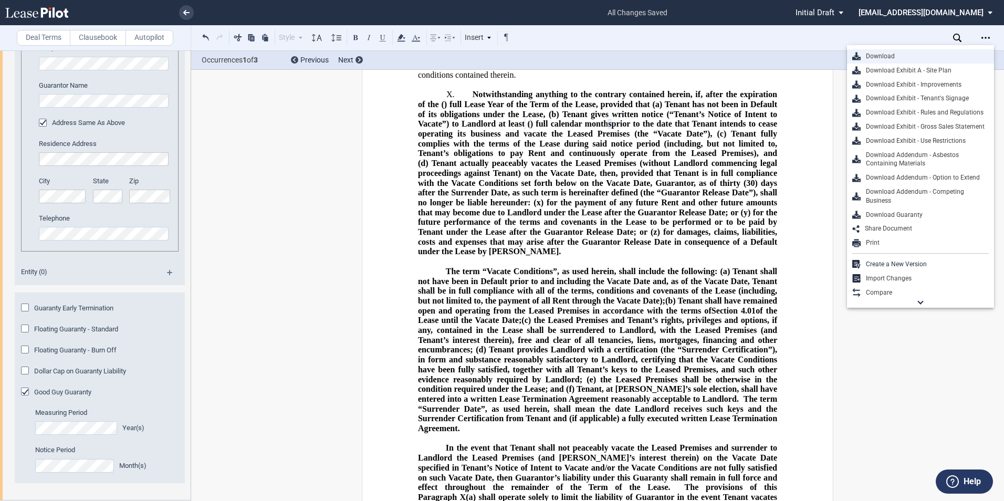
click at [890, 56] on div "Download" at bounding box center [924, 56] width 128 height 9
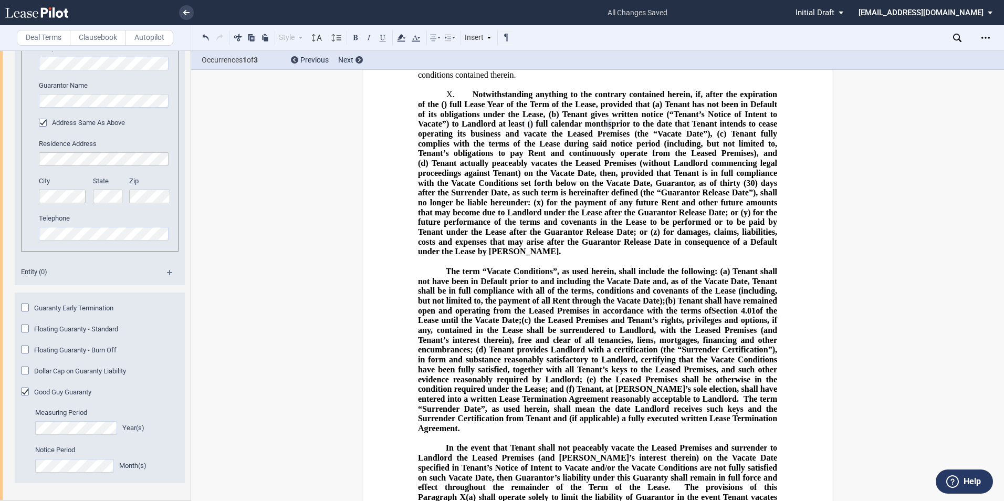
drag, startPoint x: 582, startPoint y: 126, endPoint x: 373, endPoint y: 100, distance: 211.1
click at [582, 129] on span "Tenant fully complies with the terms of the Lease during said notice period (in…" at bounding box center [598, 148] width 361 height 39
click at [188, 8] on link at bounding box center [186, 12] width 15 height 15
